Goal: Navigation & Orientation: Find specific page/section

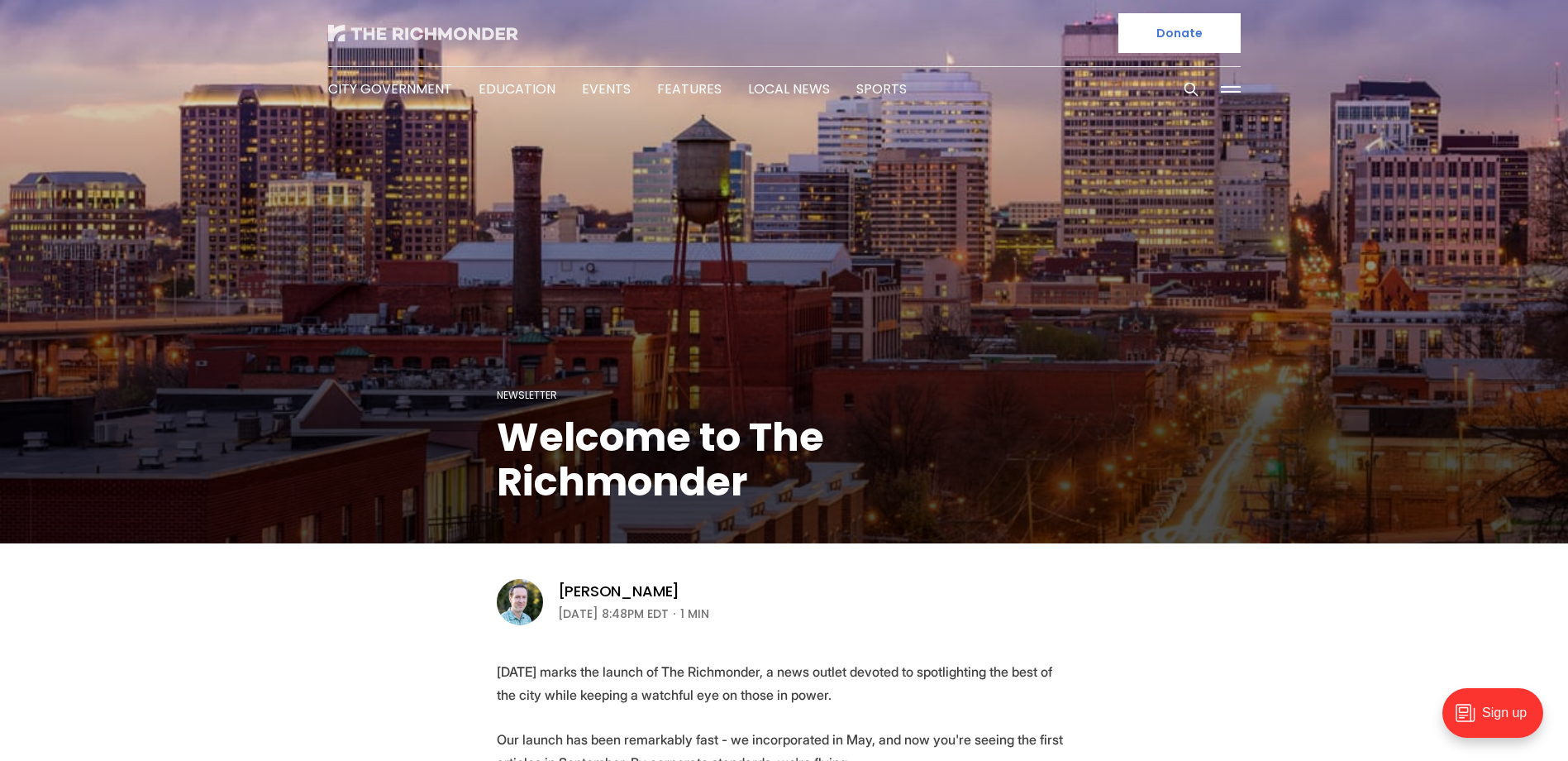
click at [433, 33] on img at bounding box center [423, 32] width 190 height 16
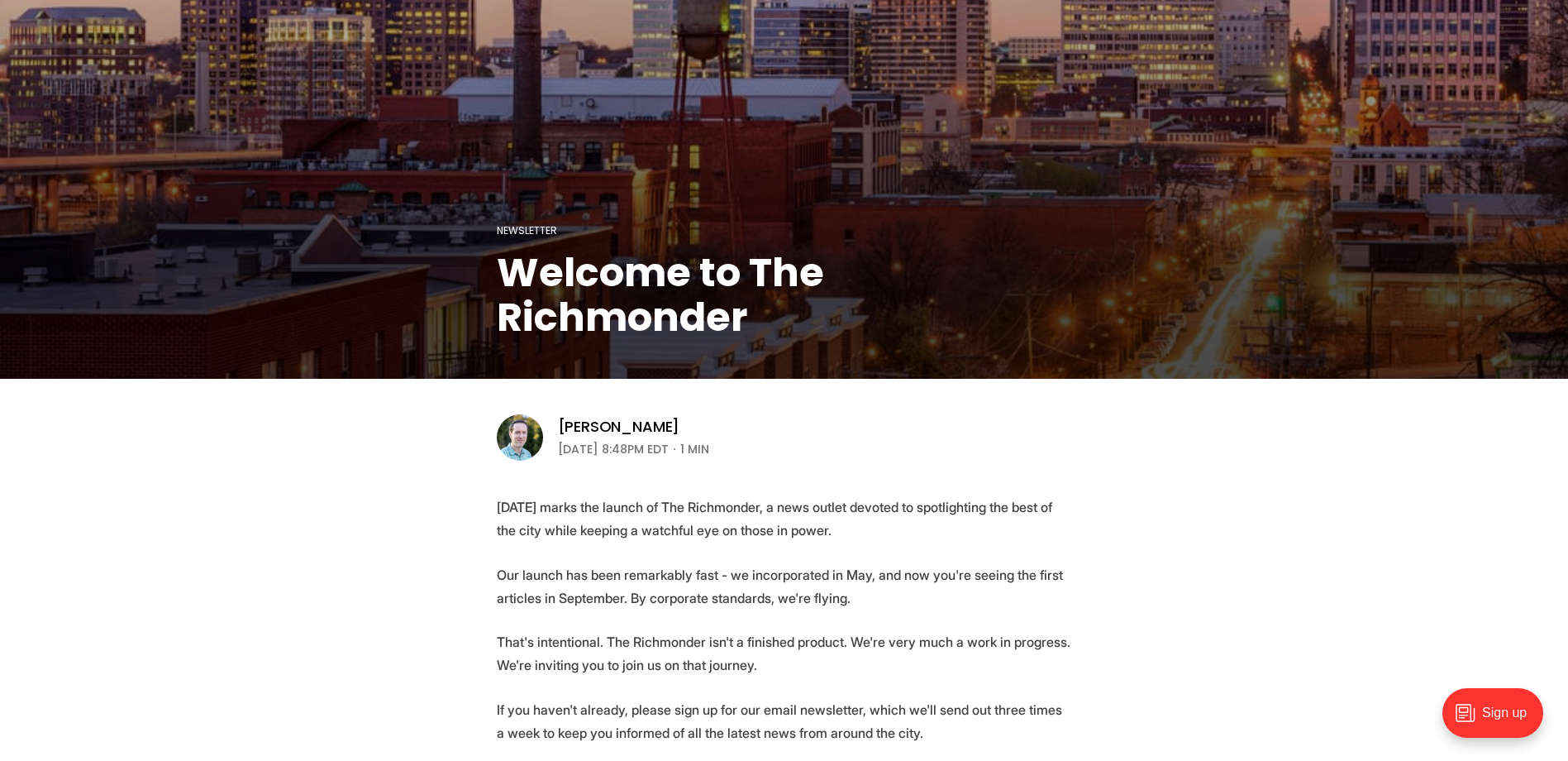
scroll to position [413, 0]
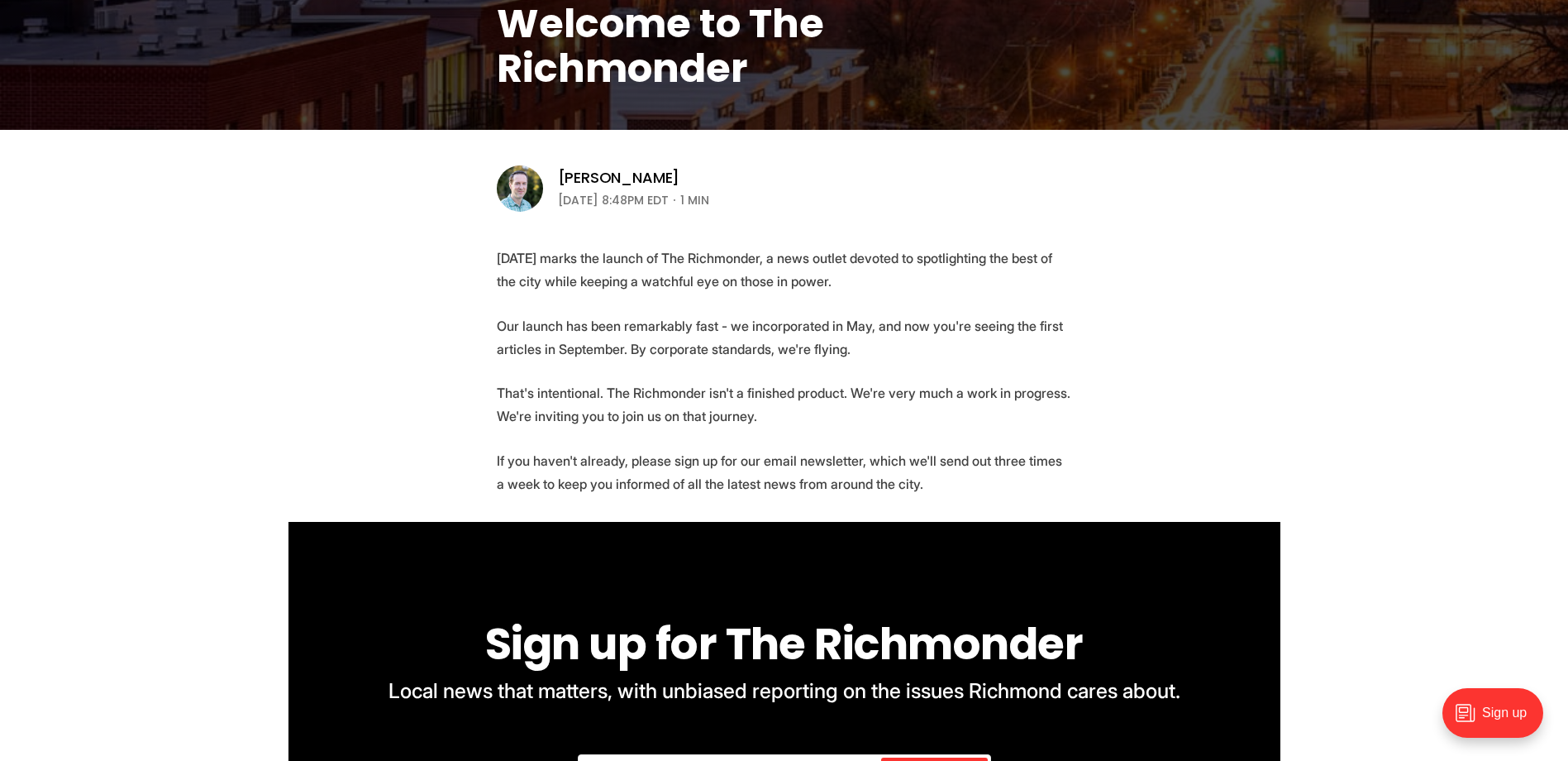
click at [333, 228] on article "Newsletter Welcome to The Richmonder Michael Phillips September 06, 2024 | 8:48…" at bounding box center [784, 378] width 1568 height 1584
click at [254, 243] on article "Newsletter Welcome to The Richmonder Michael Phillips September 06, 2024 | 8:48…" at bounding box center [784, 378] width 1568 height 1584
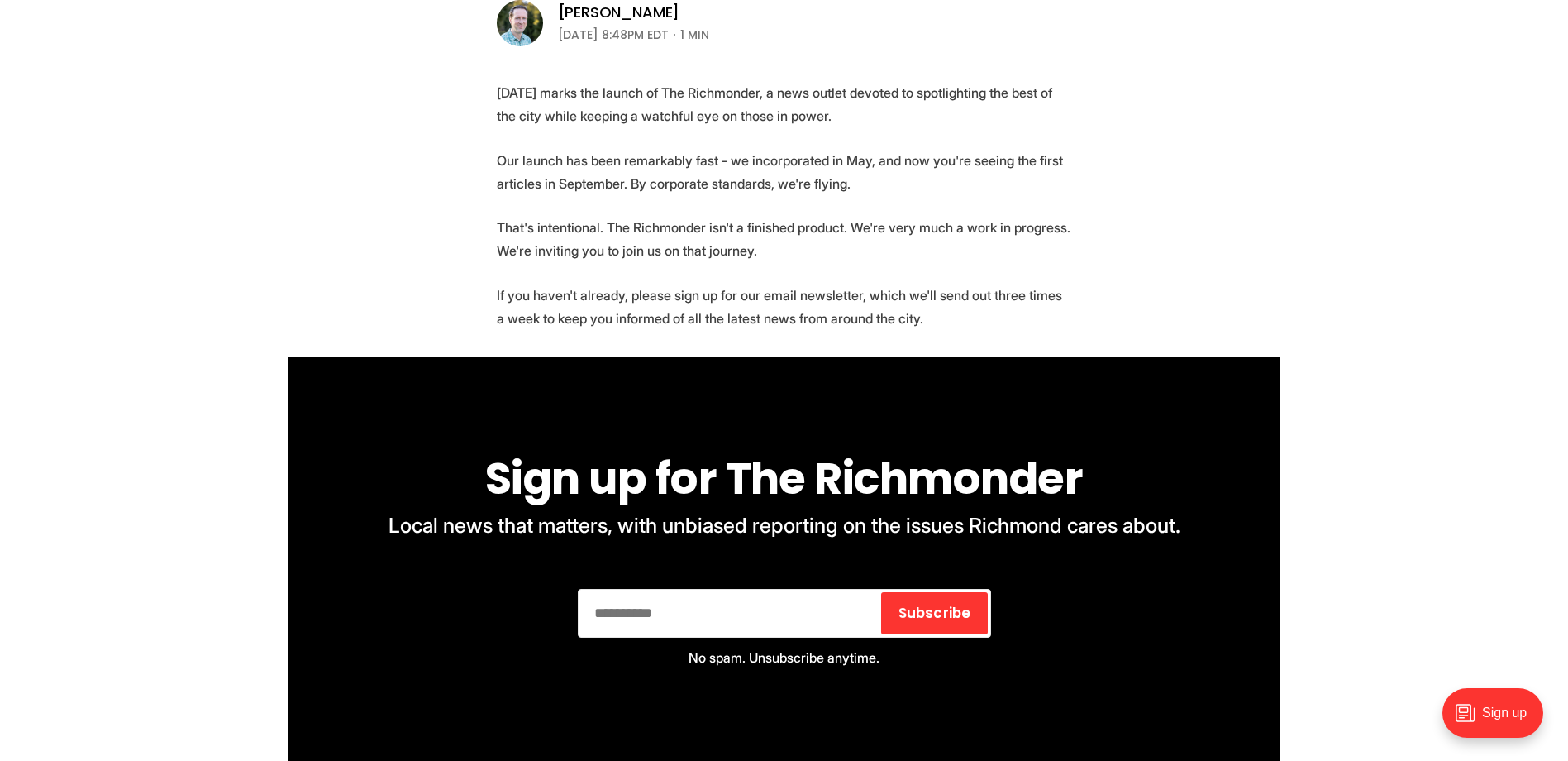
scroll to position [0, 0]
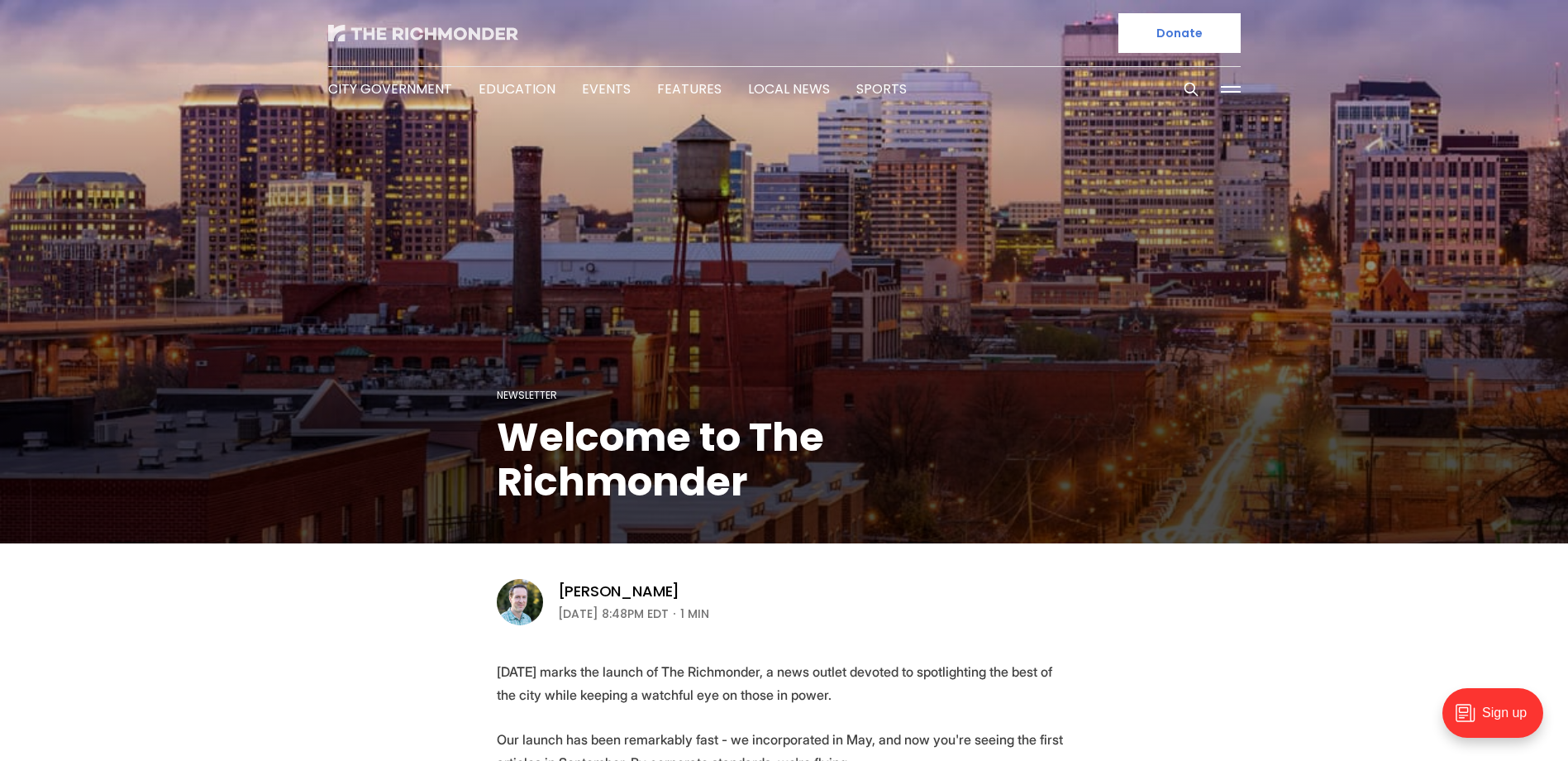
click at [408, 38] on img at bounding box center [423, 32] width 190 height 16
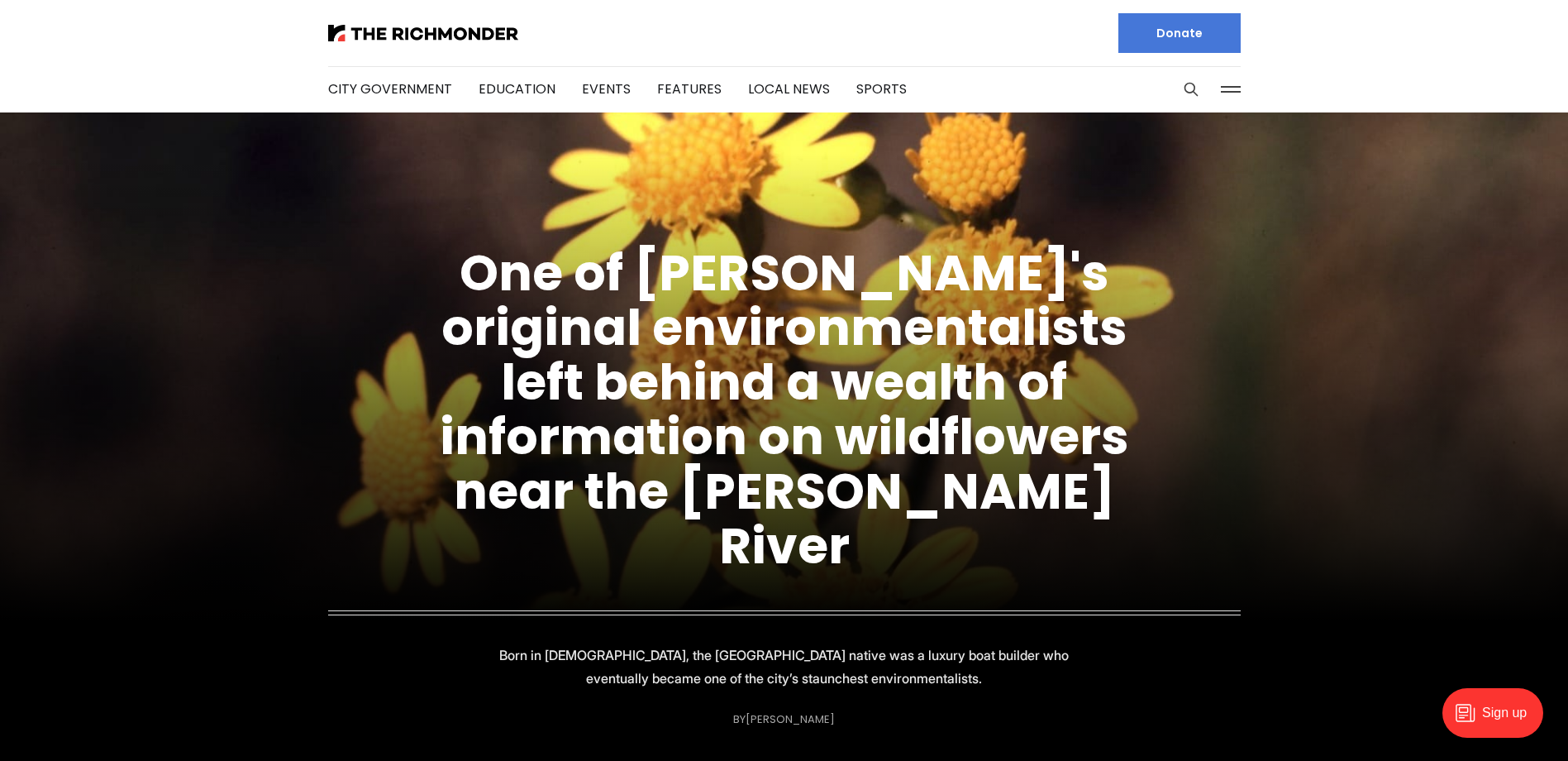
click at [1239, 84] on button at bounding box center [1231, 89] width 25 height 25
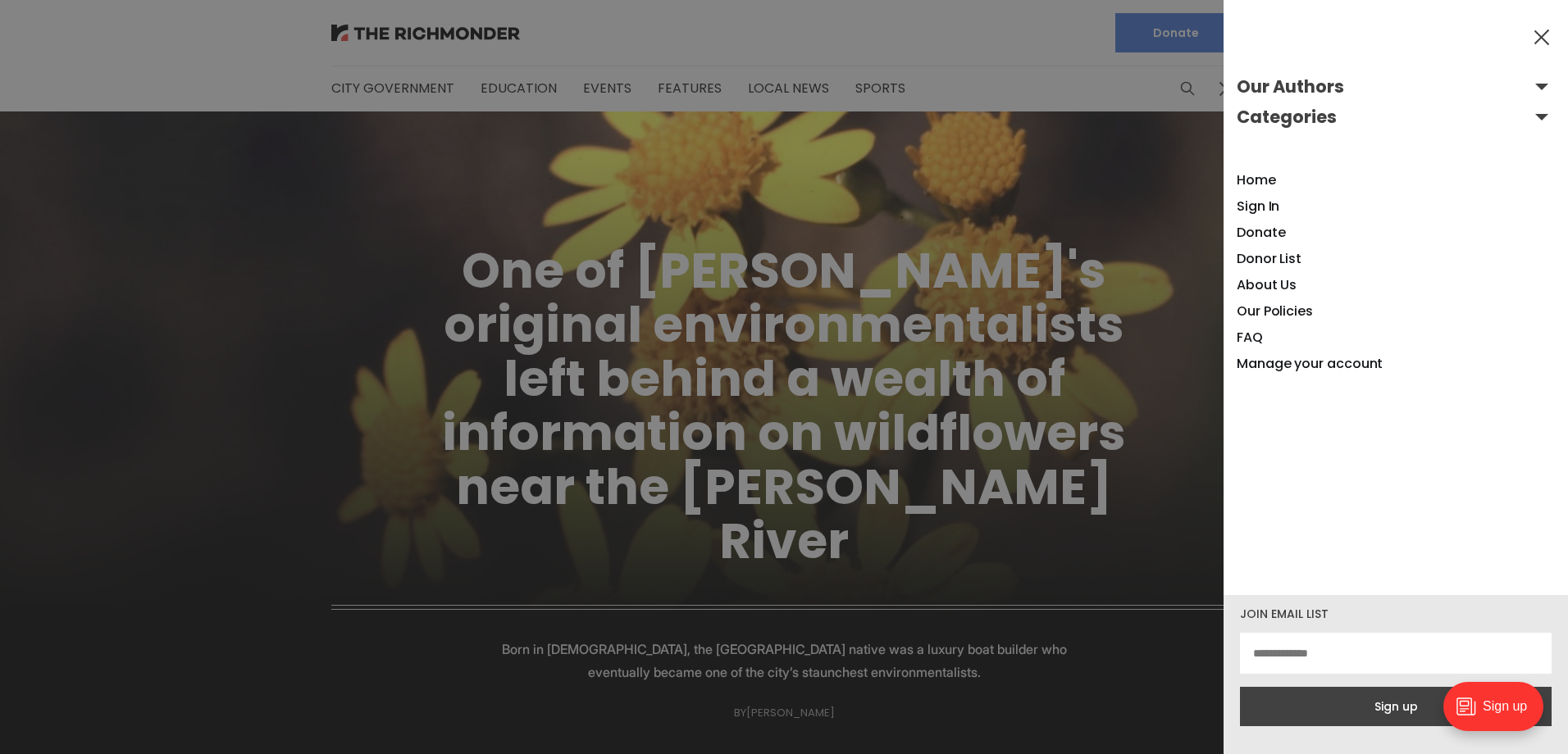
click at [1180, 278] on div at bounding box center [784, 377] width 1568 height 754
click at [1178, 40] on div at bounding box center [784, 377] width 1568 height 754
click at [1275, 306] on link "Our Policies" at bounding box center [1275, 311] width 76 height 19
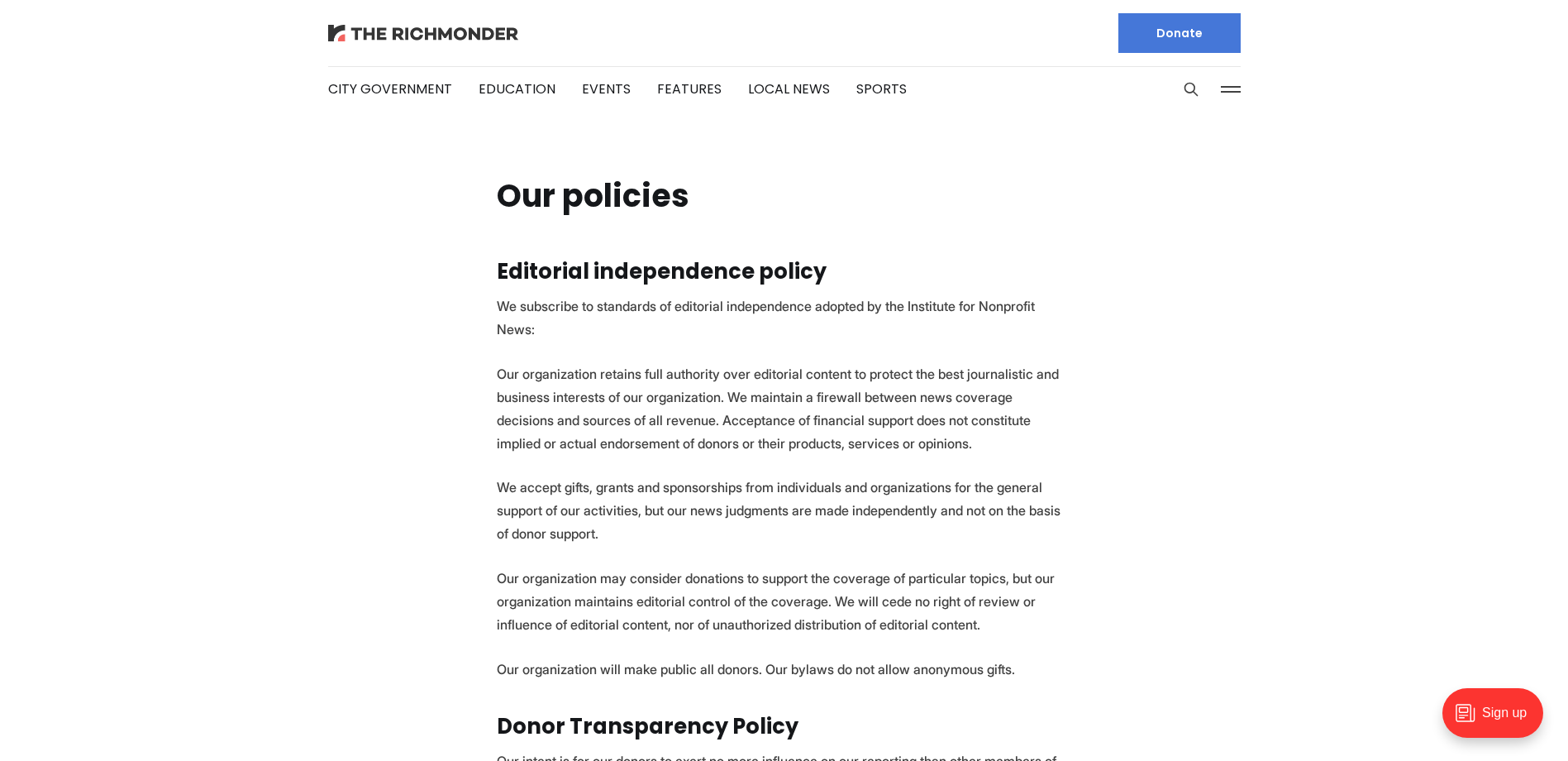
click at [467, 39] on img at bounding box center [423, 32] width 190 height 16
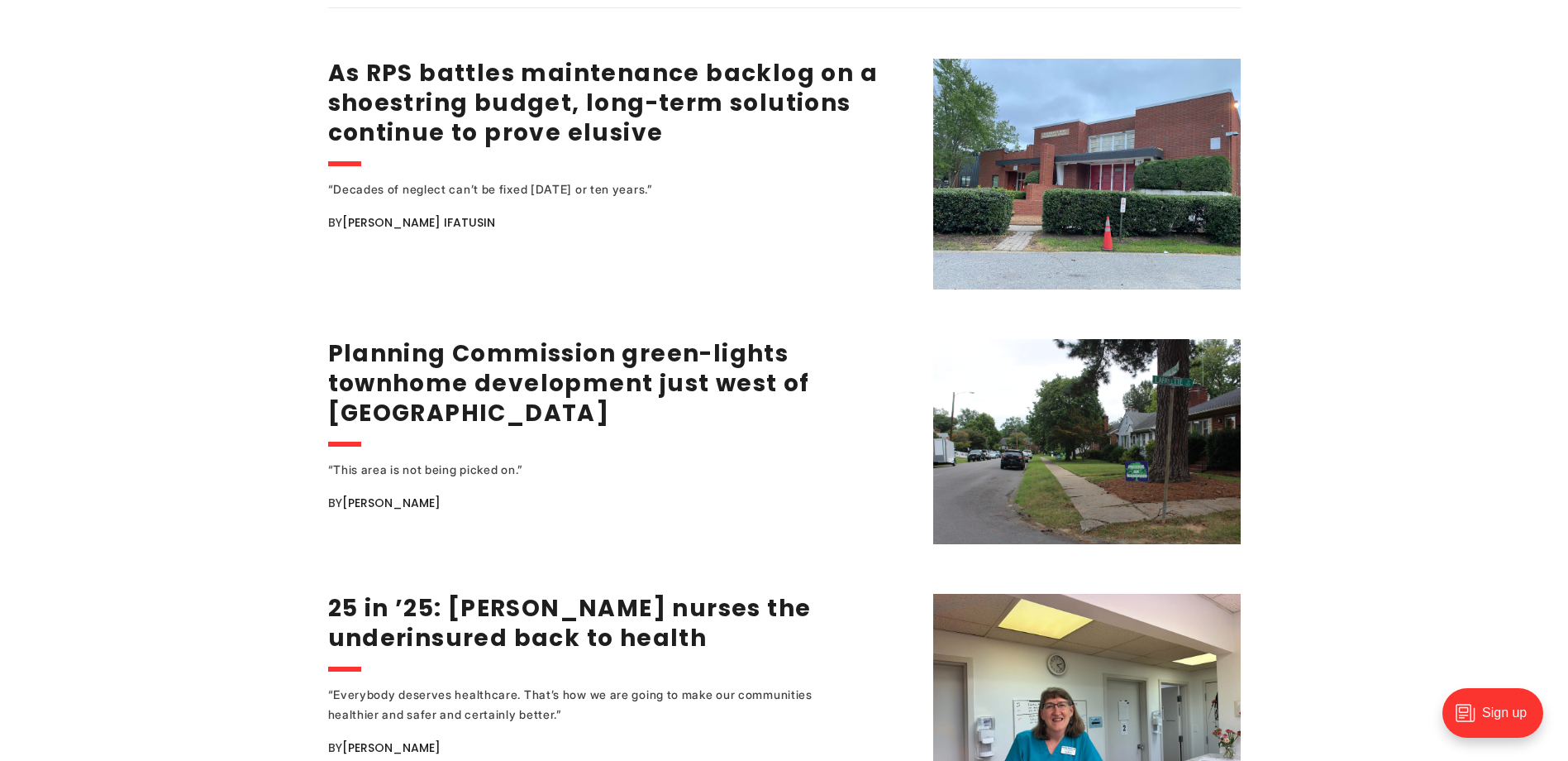
scroll to position [2565, 0]
